Goal: Book appointment/travel/reservation

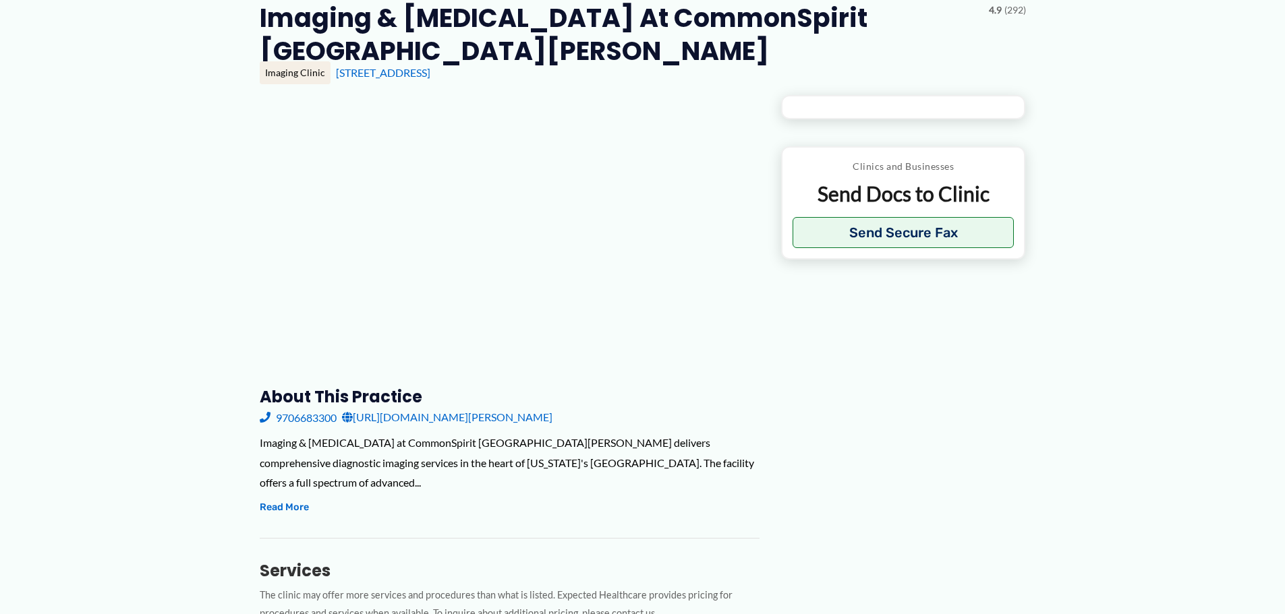
scroll to position [135, 0]
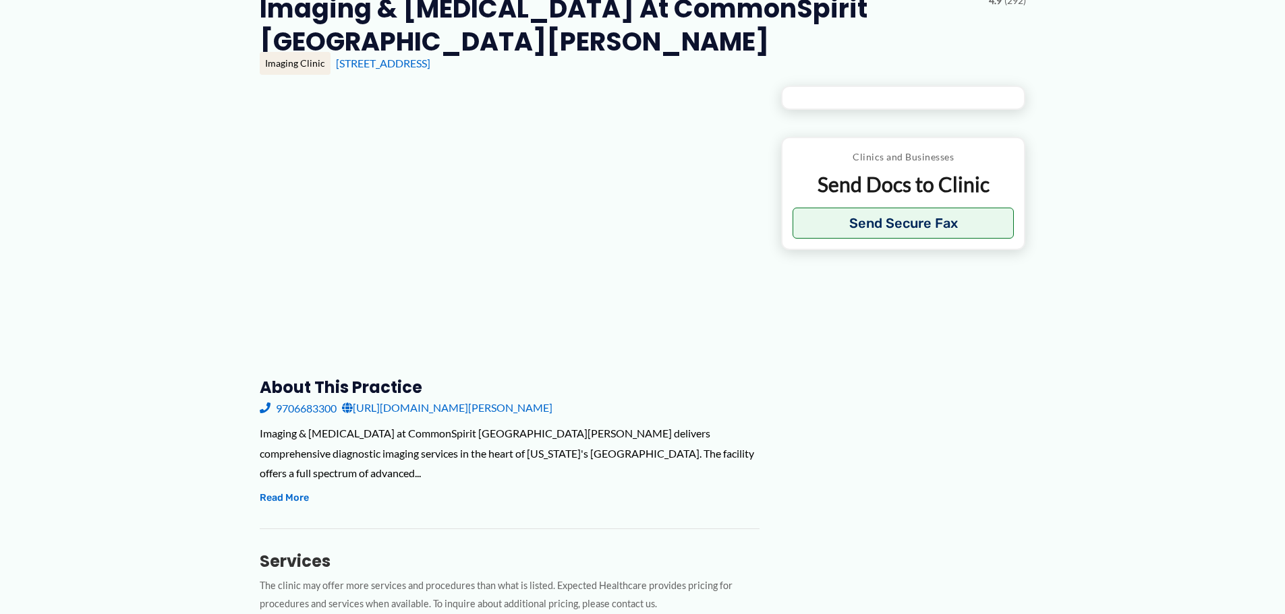
type input "**********"
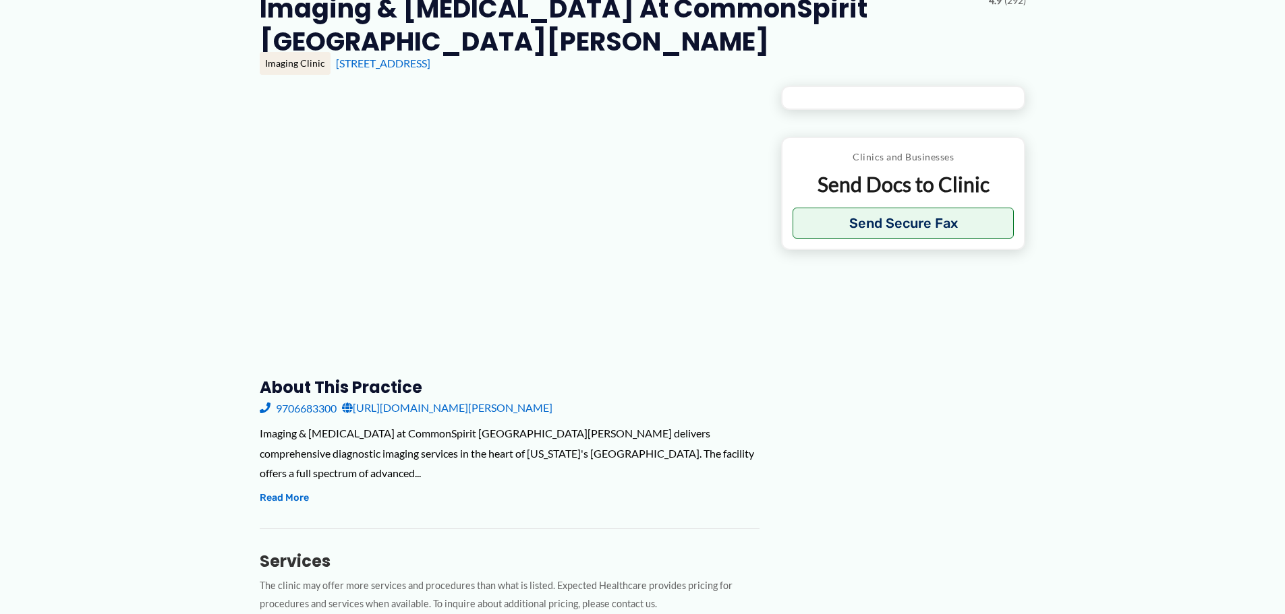
type input "**********"
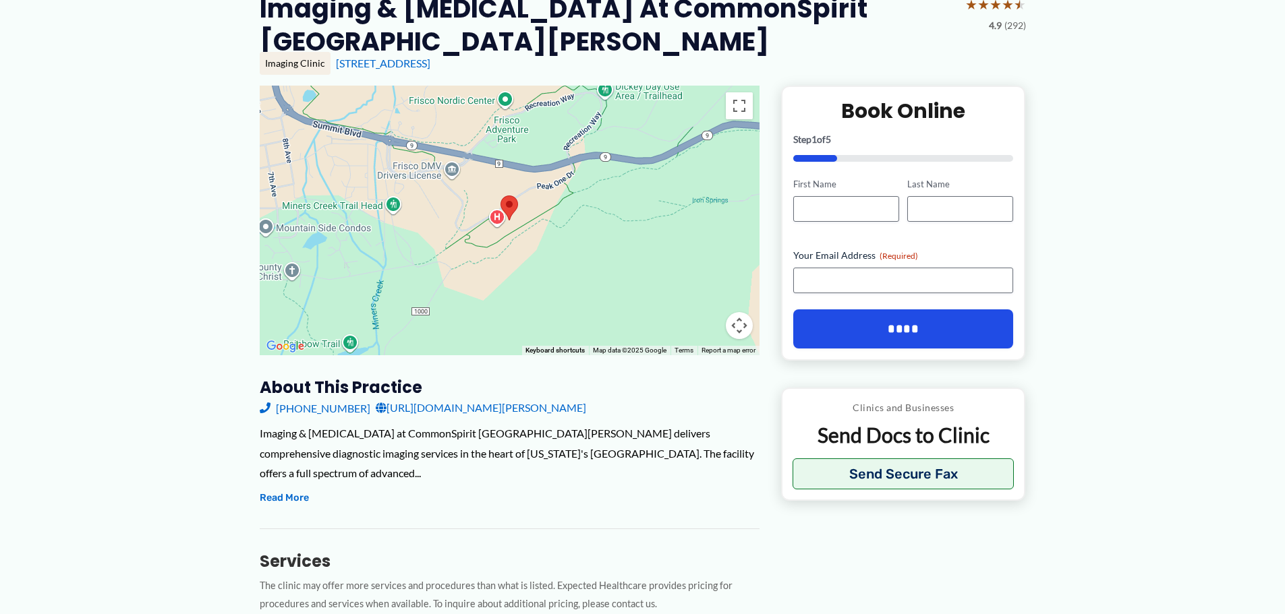
scroll to position [0, 0]
